Goal: Task Accomplishment & Management: Manage account settings

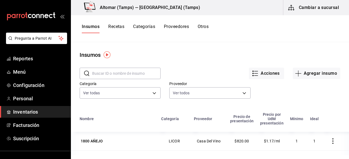
click at [306, 11] on button "Cambiar a sucursal" at bounding box center [313, 7] width 61 height 15
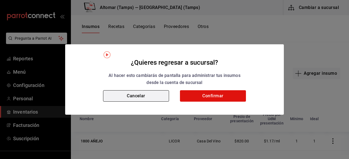
click at [165, 95] on button "Cancelar" at bounding box center [136, 95] width 66 height 11
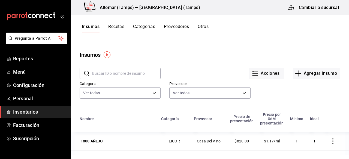
click at [308, 10] on button "Cambiar a sucursal" at bounding box center [313, 7] width 61 height 15
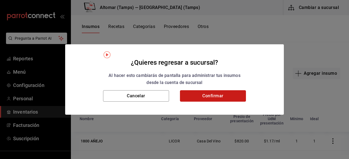
click at [220, 96] on button "Confirmar" at bounding box center [213, 95] width 66 height 11
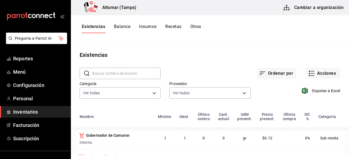
click at [302, 8] on button "Cambiar a organización" at bounding box center [313, 7] width 61 height 15
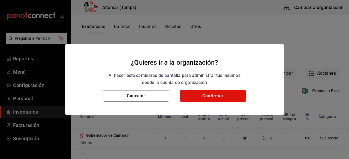
click at [220, 104] on div "Cancelar Confirmar" at bounding box center [174, 102] width 219 height 25
click at [219, 100] on button "Confirmar" at bounding box center [213, 95] width 66 height 11
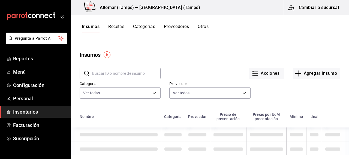
click at [322, 10] on button "Cambiar a sucursal" at bounding box center [313, 7] width 61 height 15
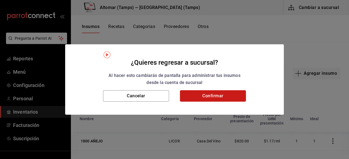
click at [206, 96] on button "Confirmar" at bounding box center [213, 95] width 66 height 11
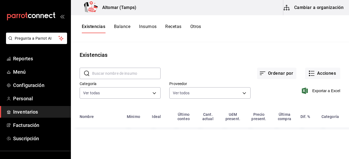
click at [310, 6] on button "Cambiar a organización" at bounding box center [313, 7] width 61 height 15
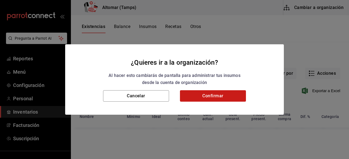
click at [210, 102] on div "Cancelar Confirmar" at bounding box center [174, 102] width 219 height 25
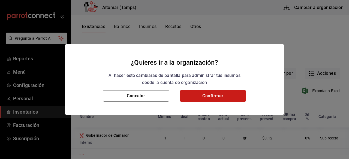
click at [210, 98] on button "Confirmar" at bounding box center [213, 95] width 66 height 11
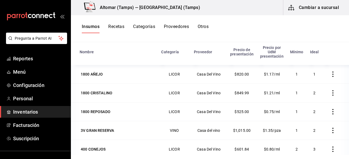
click at [119, 24] on div "Insumos Recetas Categorías Proveedores Otros" at bounding box center [210, 28] width 278 height 27
click at [119, 25] on button "Recetas" at bounding box center [116, 28] width 16 height 9
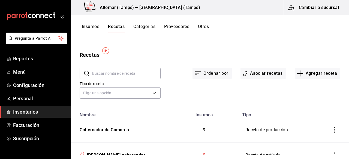
scroll to position [27, 0]
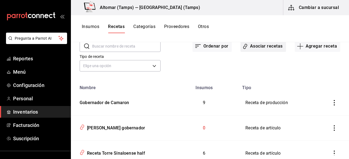
click at [260, 46] on button "Asociar recetas" at bounding box center [263, 46] width 46 height 11
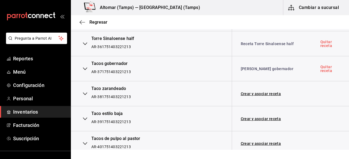
scroll to position [943, 0]
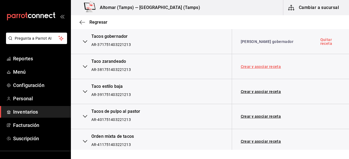
click at [258, 65] on link "Crear y asociar receta" at bounding box center [261, 67] width 40 height 4
click at [257, 65] on link "Receta Taco zarandeado" at bounding box center [264, 67] width 46 height 4
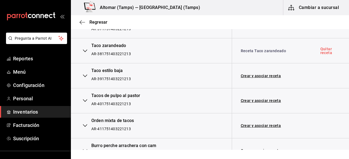
scroll to position [967, 0]
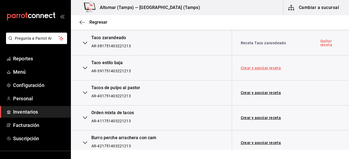
click at [246, 66] on link "Crear y asociar receta" at bounding box center [261, 68] width 40 height 4
click at [246, 66] on link "Receta Taco estilo baja" at bounding box center [262, 68] width 43 height 4
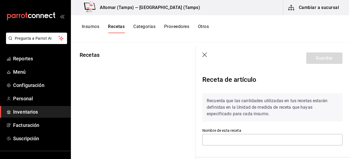
type input "Receta Taco zarandeado"
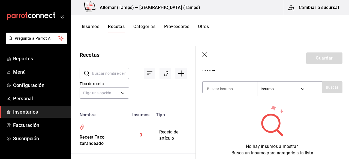
scroll to position [82, 0]
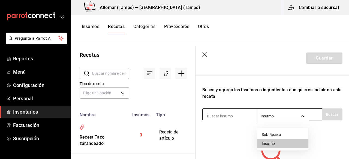
click at [299, 117] on body "Pregunta a Parrot AI Reportes Menú Configuración Personal Inventarios Facturaci…" at bounding box center [174, 78] width 349 height 156
click at [225, 117] on div at bounding box center [174, 79] width 349 height 159
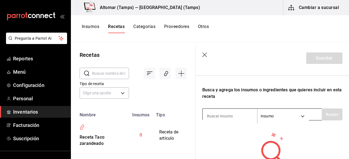
click at [225, 114] on input at bounding box center [229, 116] width 54 height 11
type input "cama"
click at [327, 120] on button "Buscar" at bounding box center [332, 115] width 21 height 12
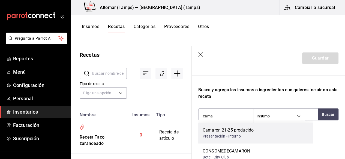
click at [245, 128] on div "Camaron 21-25 producido" at bounding box center [227, 130] width 51 height 7
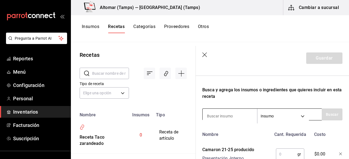
click at [226, 117] on input at bounding box center [229, 116] width 54 height 11
type input "queso"
click at [329, 112] on button "Buscar" at bounding box center [332, 115] width 21 height 12
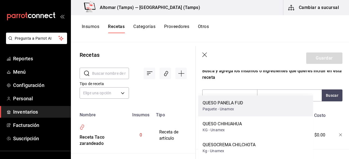
scroll to position [109, 0]
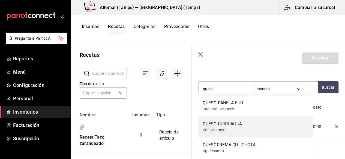
click at [244, 123] on div "QUESO CHIHUAHUA KG - Unamex" at bounding box center [255, 127] width 115 height 21
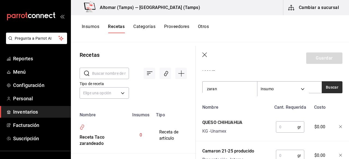
type input "zaran"
click at [323, 86] on button "Buscar" at bounding box center [332, 87] width 21 height 12
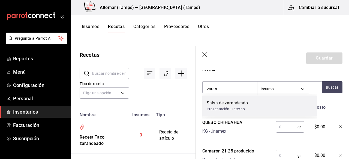
click at [256, 106] on div "Salsa de zarandeado Presentación - Interno" at bounding box center [259, 106] width 115 height 21
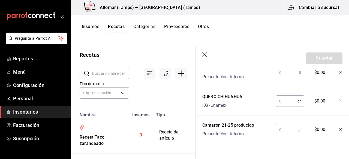
scroll to position [136, 0]
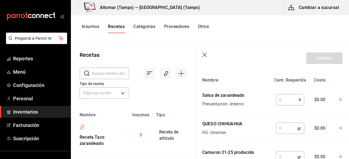
click at [287, 103] on input "text" at bounding box center [287, 100] width 23 height 11
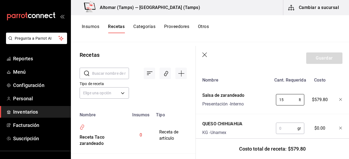
type input "1"
type input "0.15"
click at [287, 127] on input "text" at bounding box center [287, 128] width 22 height 11
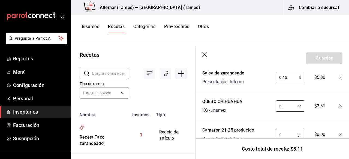
scroll to position [181, 0]
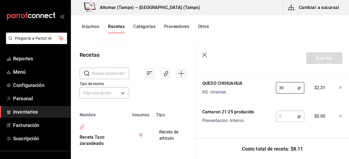
type input "30"
click at [286, 111] on input "text" at bounding box center [287, 116] width 22 height 11
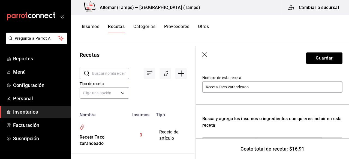
scroll to position [45, 0]
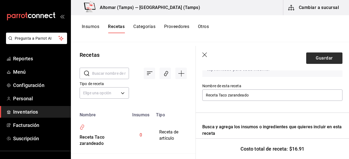
type input "40"
click at [312, 54] on button "Guardar" at bounding box center [324, 58] width 36 height 11
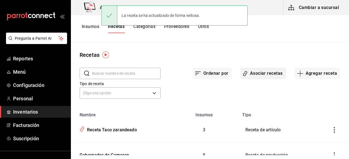
click at [262, 73] on button "Asociar recetas" at bounding box center [263, 73] width 46 height 11
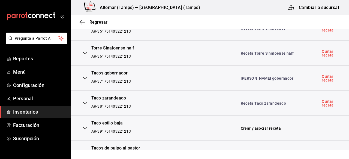
scroll to position [916, 0]
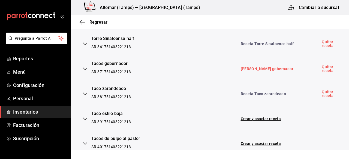
click at [262, 67] on link "[PERSON_NAME] gobernador" at bounding box center [267, 69] width 53 height 4
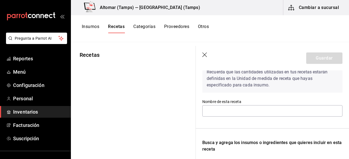
type input "[PERSON_NAME] gobernador"
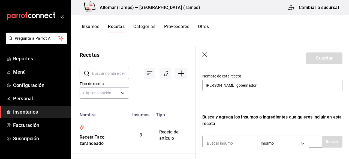
scroll to position [82, 0]
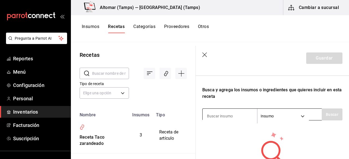
click at [234, 118] on input at bounding box center [229, 116] width 54 height 11
type input "b"
type input "gober"
click at [324, 114] on button "Buscar" at bounding box center [332, 115] width 21 height 12
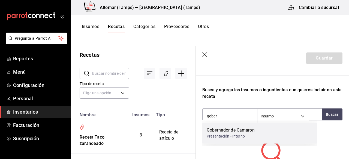
click at [244, 132] on div "Gobernador de Camaron" at bounding box center [231, 130] width 48 height 7
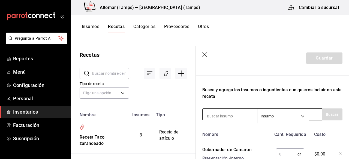
click at [231, 115] on input at bounding box center [229, 116] width 54 height 11
type input "queso"
click at [329, 116] on button "Buscar" at bounding box center [332, 115] width 21 height 12
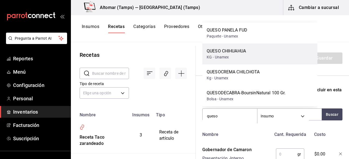
click at [251, 50] on div "QUESO CHIHUAHUA KG - Unamex" at bounding box center [259, 54] width 115 height 21
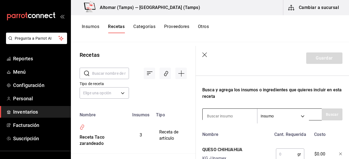
click at [215, 114] on input at bounding box center [229, 116] width 54 height 11
click at [220, 111] on input at bounding box center [229, 116] width 54 height 11
type input "m"
click at [322, 115] on button "Buscar" at bounding box center [332, 115] width 21 height 12
type input "c"
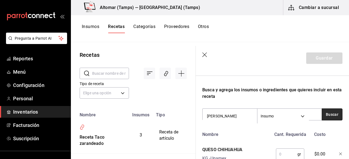
click at [323, 109] on button "Buscar" at bounding box center [332, 115] width 21 height 12
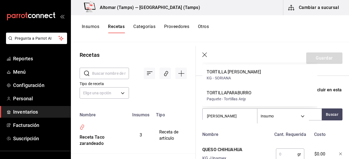
click at [343, 104] on div "Receta de artículo Recuerda que las cantidades utilizadas en tus recetas estará…" at bounding box center [272, 107] width 153 height 237
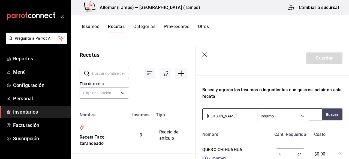
click at [253, 119] on input "[PERSON_NAME]" at bounding box center [229, 116] width 54 height 11
type input "t"
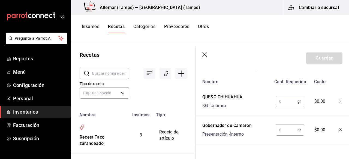
scroll to position [136, 0]
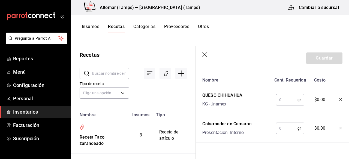
click at [286, 130] on input "text" at bounding box center [287, 128] width 22 height 11
type input "60"
click at [281, 101] on input "text" at bounding box center [287, 100] width 22 height 11
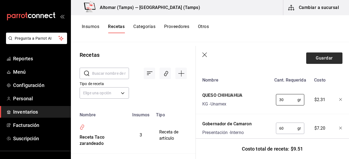
type input "30"
click at [320, 58] on button "Guardar" at bounding box center [324, 58] width 36 height 11
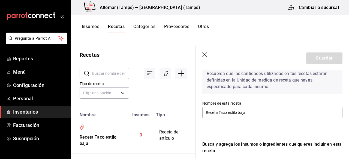
scroll to position [109, 0]
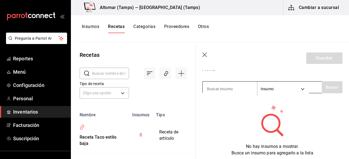
click at [230, 90] on input at bounding box center [229, 88] width 54 height 11
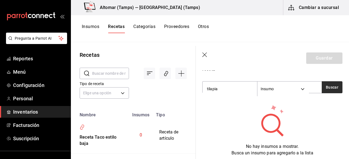
type input "tilapia"
click at [332, 92] on button "Buscar" at bounding box center [332, 87] width 21 height 12
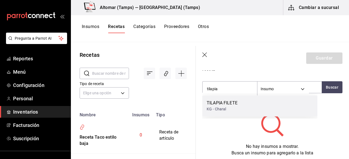
click at [224, 110] on div "KG - Charal" at bounding box center [222, 110] width 31 height 6
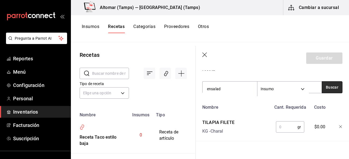
click at [335, 88] on button "Buscar" at bounding box center [332, 87] width 21 height 12
click at [325, 91] on button "Buscar" at bounding box center [332, 87] width 21 height 12
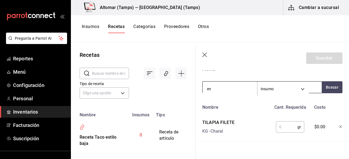
type input "e"
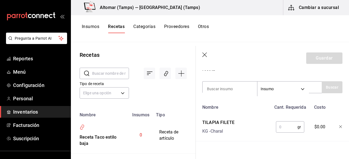
click at [270, 71] on div "Busca y agrega los insumos o ingredientes que quieres incluir en esta receta" at bounding box center [272, 66] width 140 height 13
click at [279, 132] on input "text" at bounding box center [287, 127] width 22 height 11
click at [280, 131] on input "text" at bounding box center [287, 127] width 22 height 11
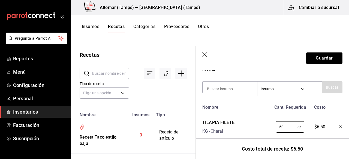
type input "50"
click at [332, 105] on div "Nombre Cant. Requerida Costo" at bounding box center [271, 106] width 142 height 9
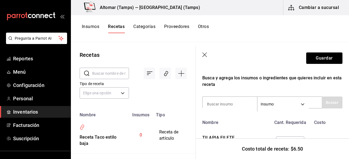
scroll to position [82, 0]
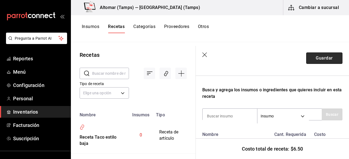
click at [327, 54] on button "Guardar" at bounding box center [324, 58] width 36 height 11
